Goal: Information Seeking & Learning: Learn about a topic

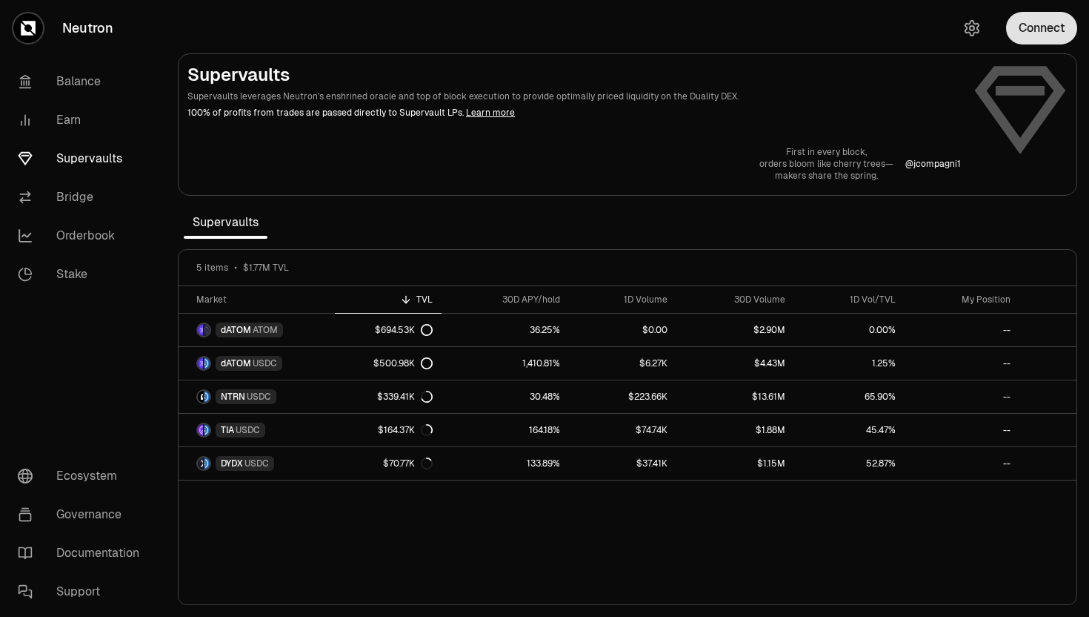
click at [1040, 41] on button "Connect" at bounding box center [1041, 28] width 71 height 33
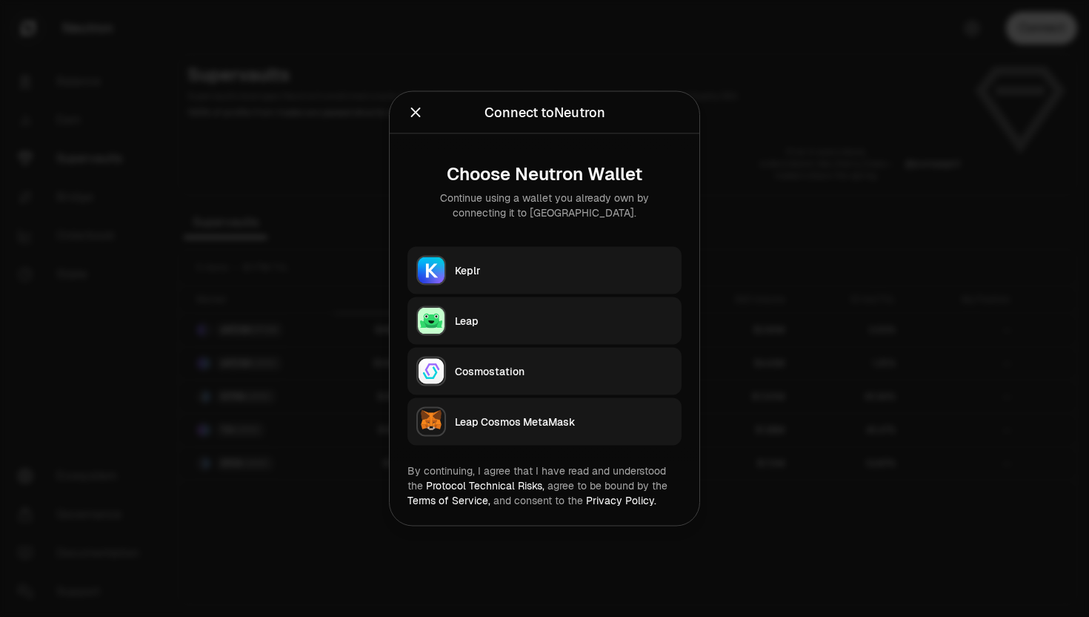
click at [521, 263] on div "Keplr" at bounding box center [564, 270] width 218 height 15
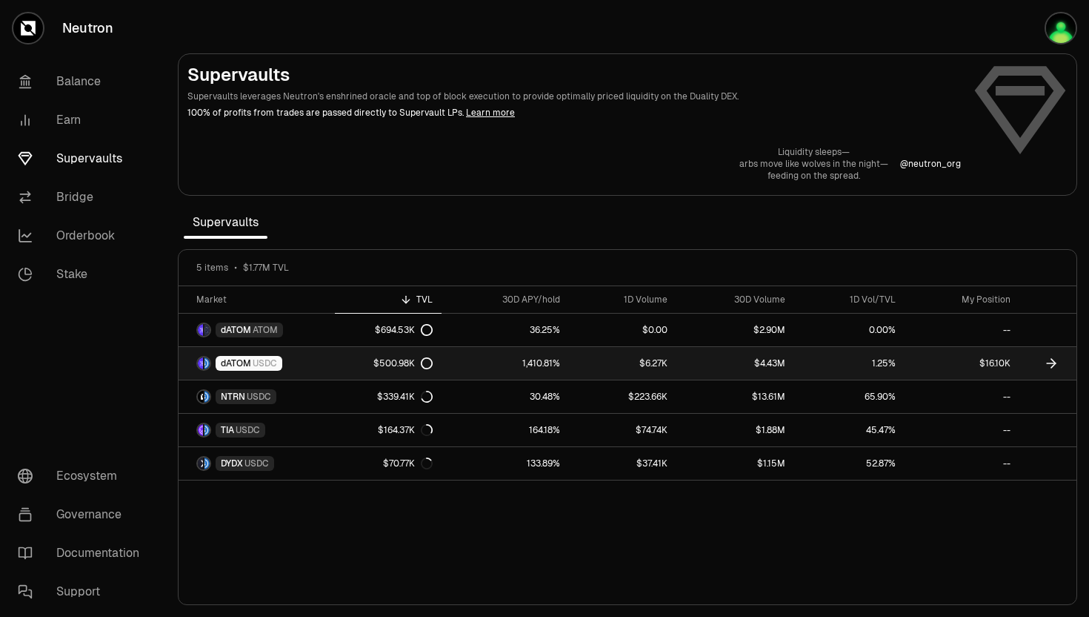
click at [241, 366] on span "dATOM" at bounding box center [236, 363] width 30 height 12
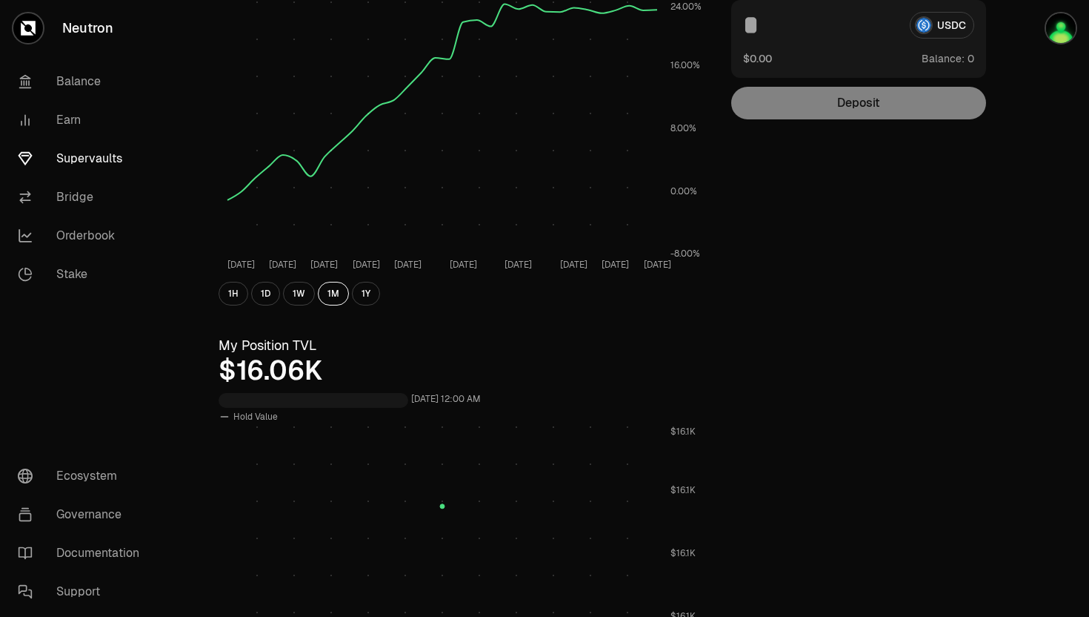
scroll to position [394, 0]
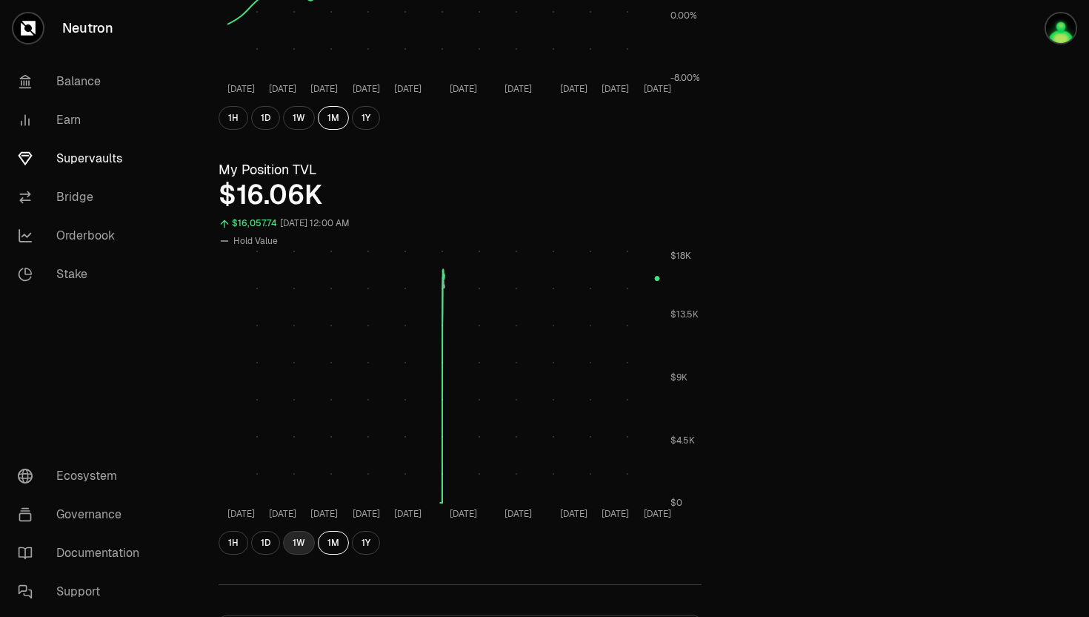
click at [299, 545] on button "1W" at bounding box center [299, 543] width 32 height 24
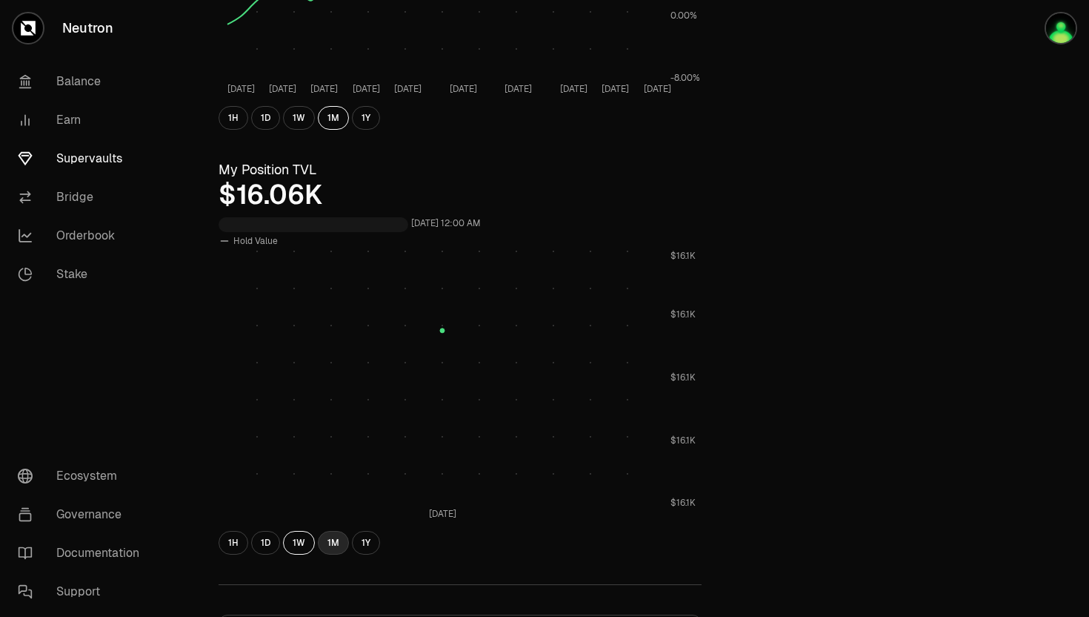
click at [329, 543] on button "1M" at bounding box center [333, 543] width 31 height 24
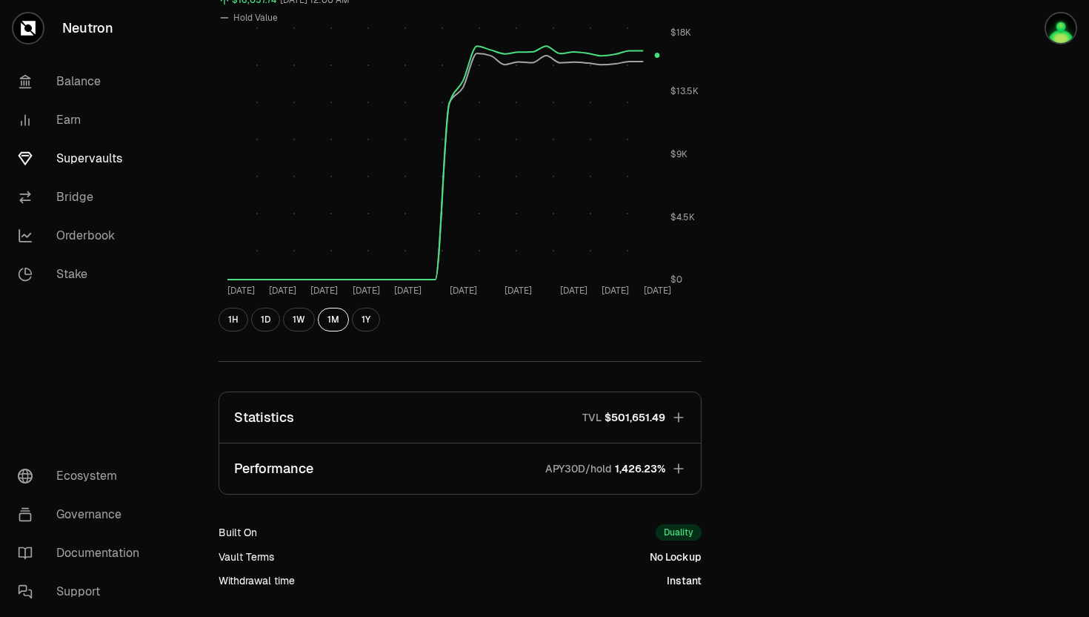
scroll to position [0, 0]
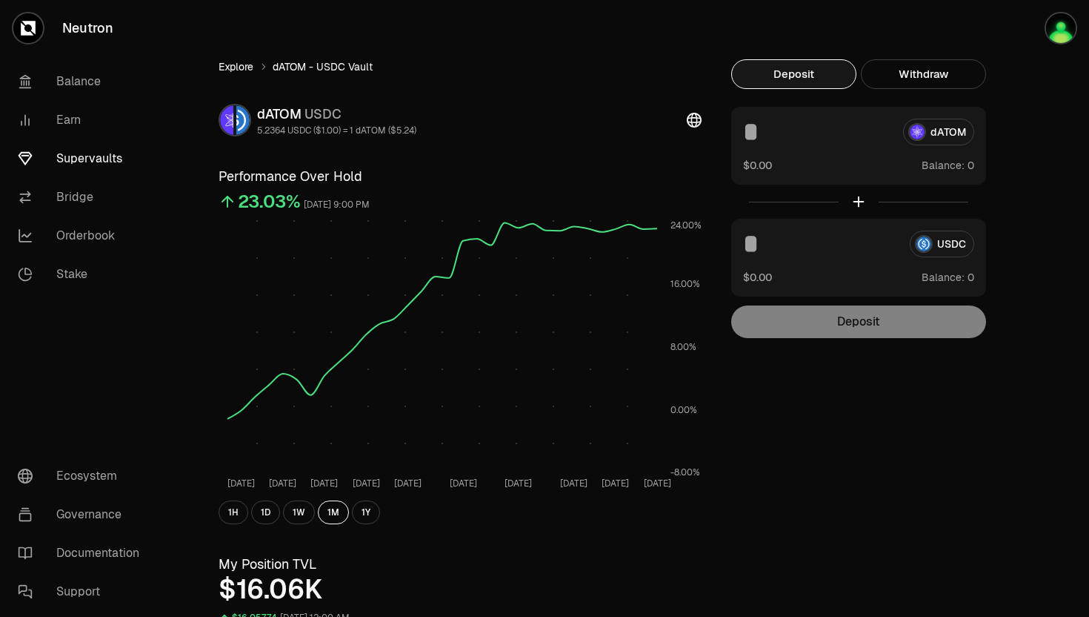
click at [237, 63] on link "Explore" at bounding box center [236, 66] width 35 height 15
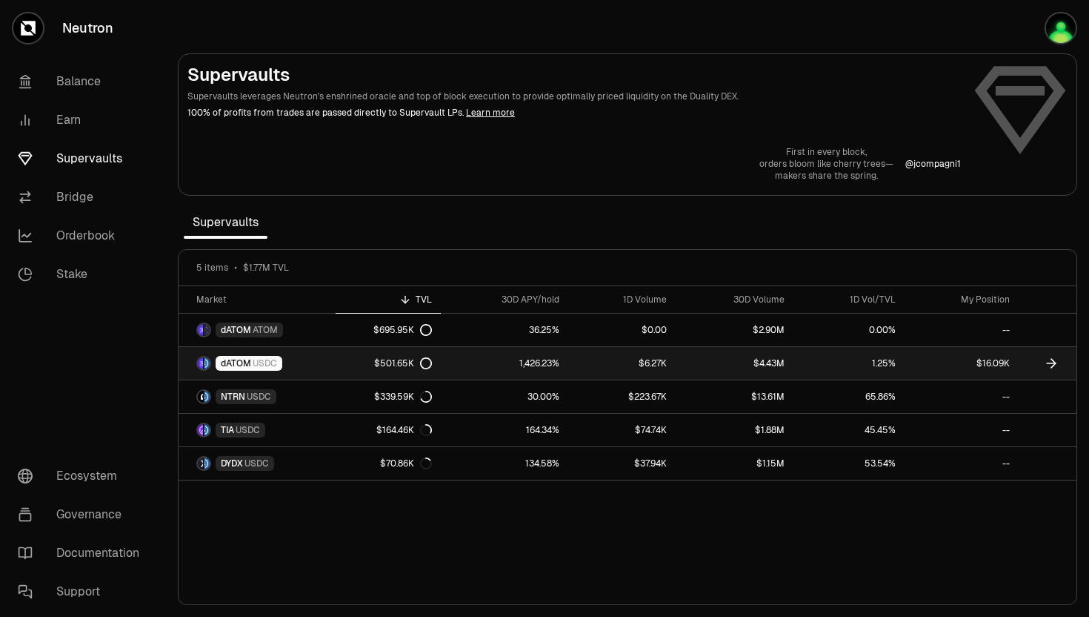
click at [230, 362] on span "dATOM" at bounding box center [236, 363] width 30 height 12
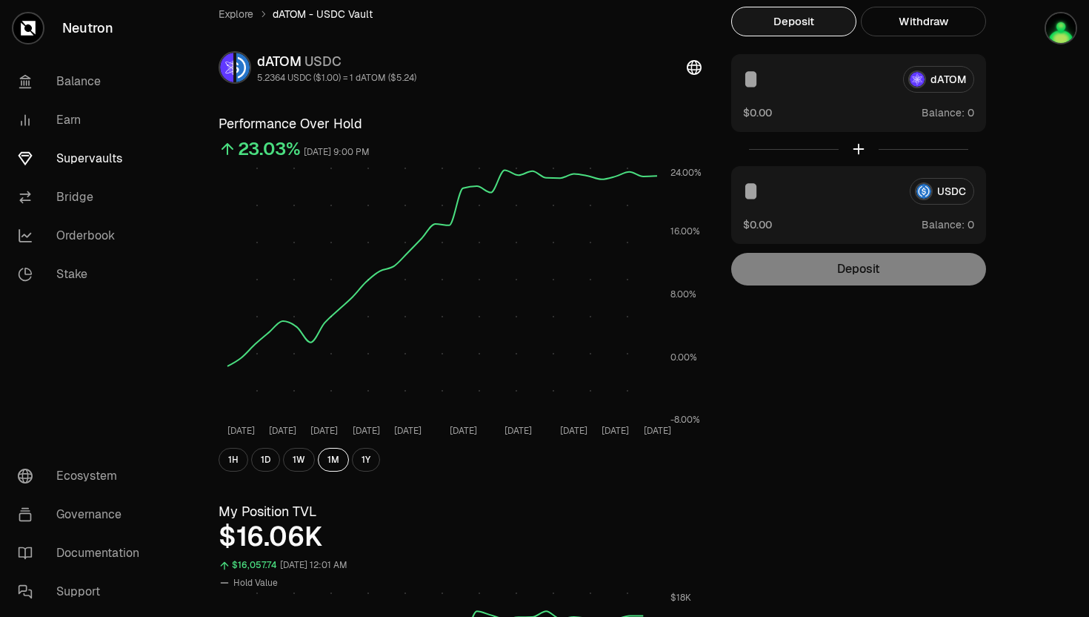
scroll to position [136, 0]
